Goal: Information Seeking & Learning: Learn about a topic

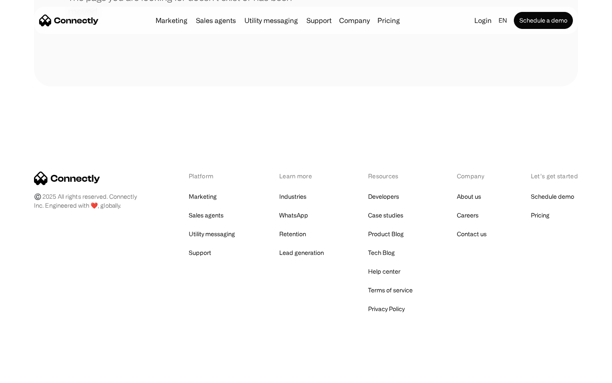
scroll to position [155, 0]
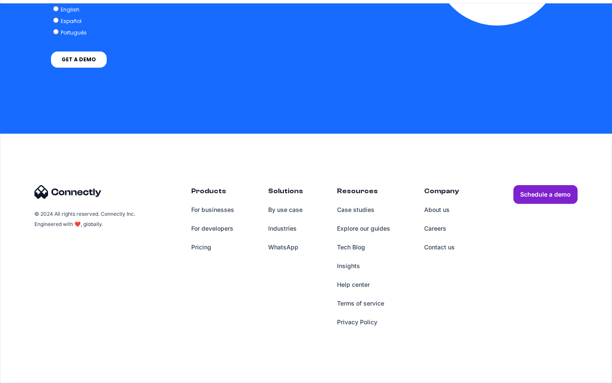
scroll to position [2422, 0]
